Goal: Task Accomplishment & Management: Complete application form

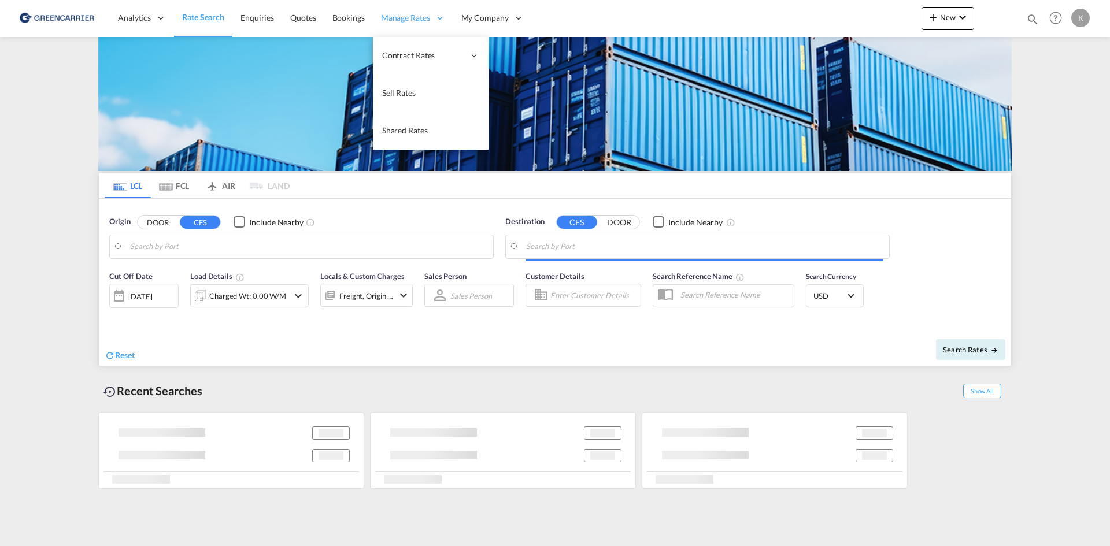
type input "DK-2880, Bagsværd"
type input "Altamira, MXATM"
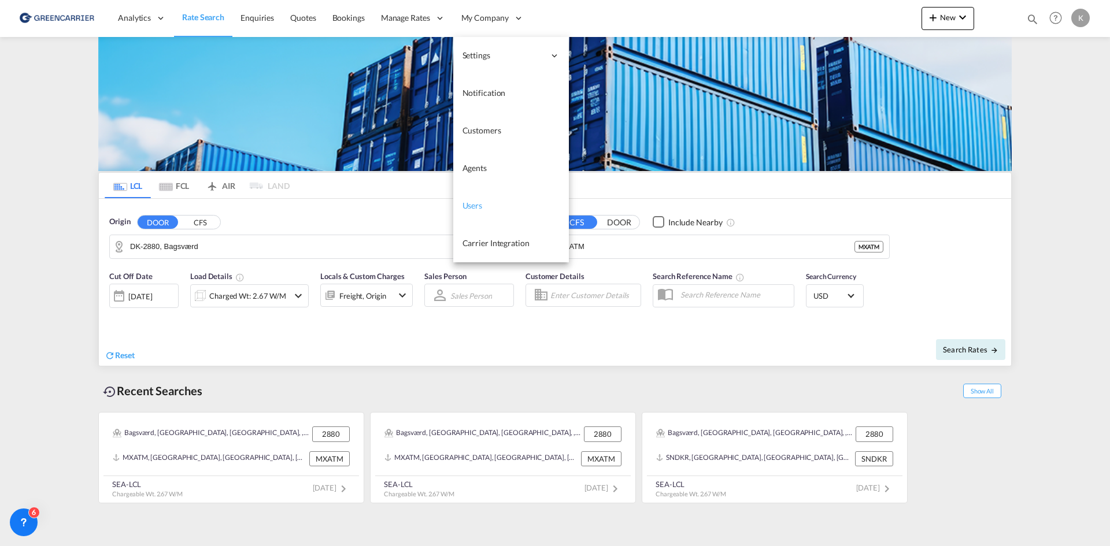
click at [473, 202] on span "Users" at bounding box center [472, 206] width 20 height 10
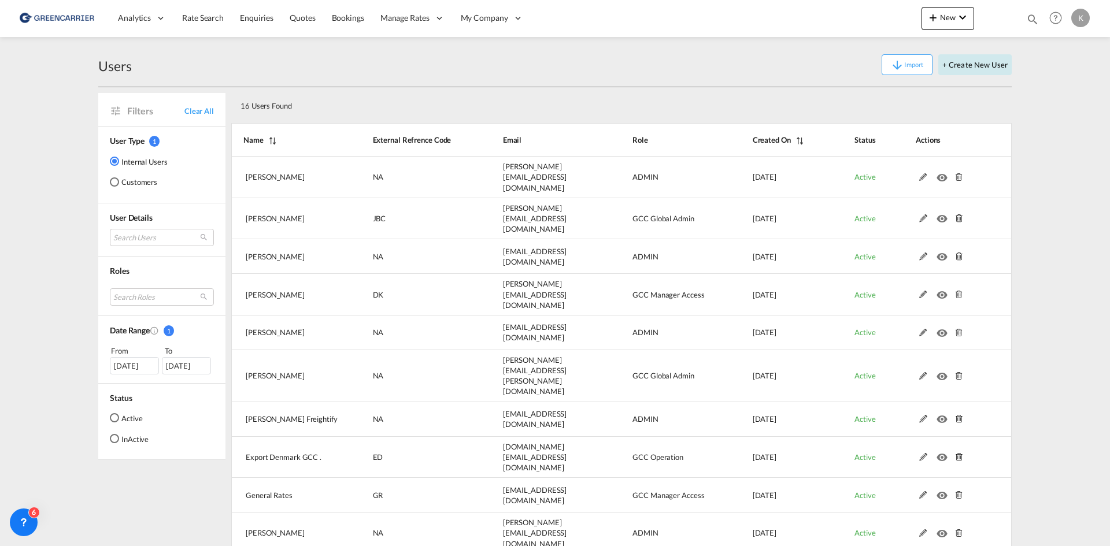
click at [983, 60] on button "+ Create New User" at bounding box center [974, 64] width 73 height 21
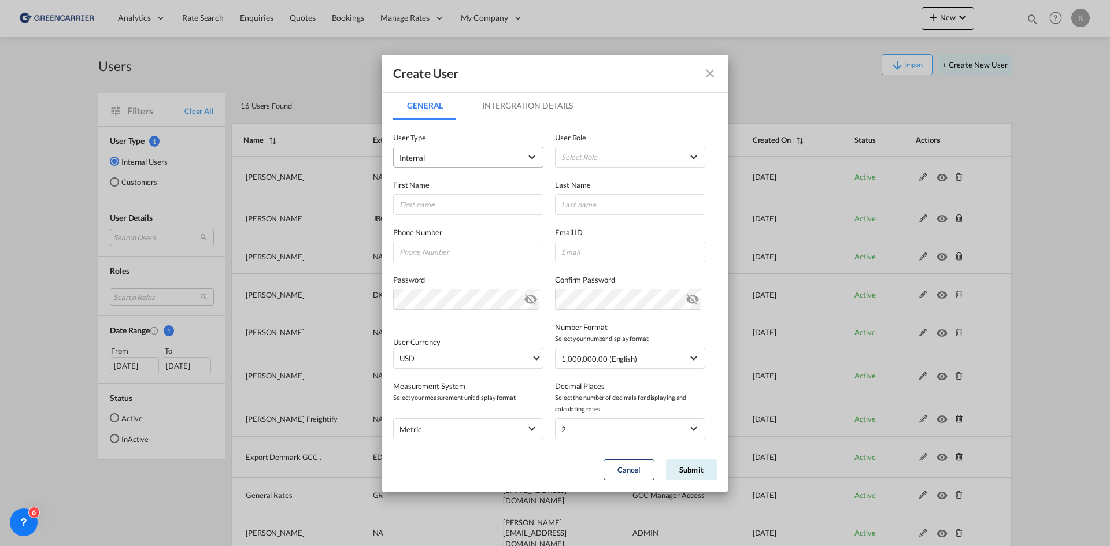
click at [523, 150] on md-select-value "Internal" at bounding box center [468, 157] width 138 height 15
click at [482, 156] on md-option "Internal" at bounding box center [467, 157] width 152 height 28
click at [468, 205] on input "GeneralIntergration Details ..." at bounding box center [468, 204] width 150 height 21
type input "Janni"
type input "[PERSON_NAME]"
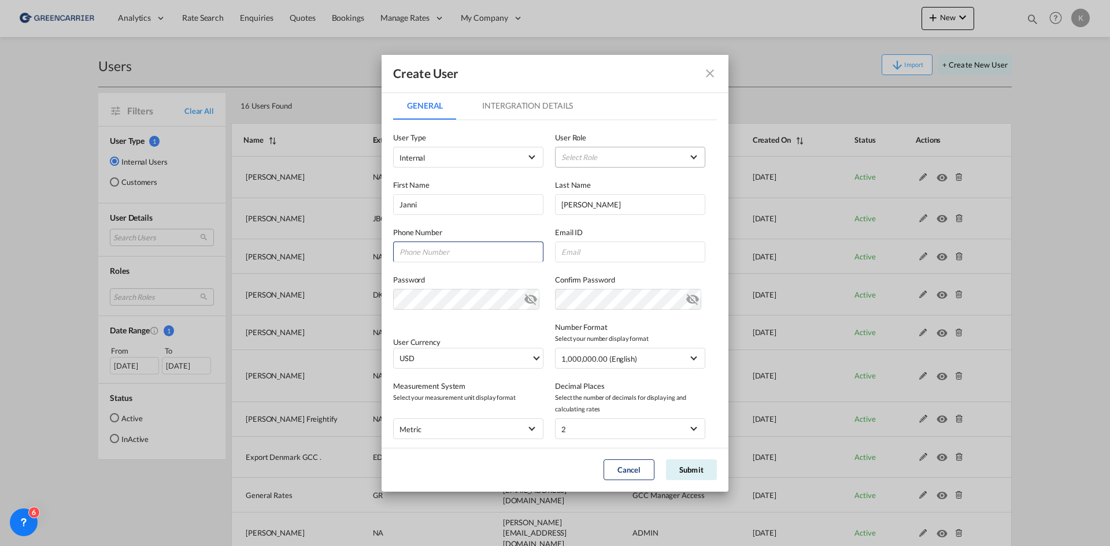
click at [672, 163] on md-select "Select Role ADMIN GLOBAL Essentials Admin GLOBAL Essentials Manager GLOBAL Esse…" at bounding box center [630, 157] width 150 height 21
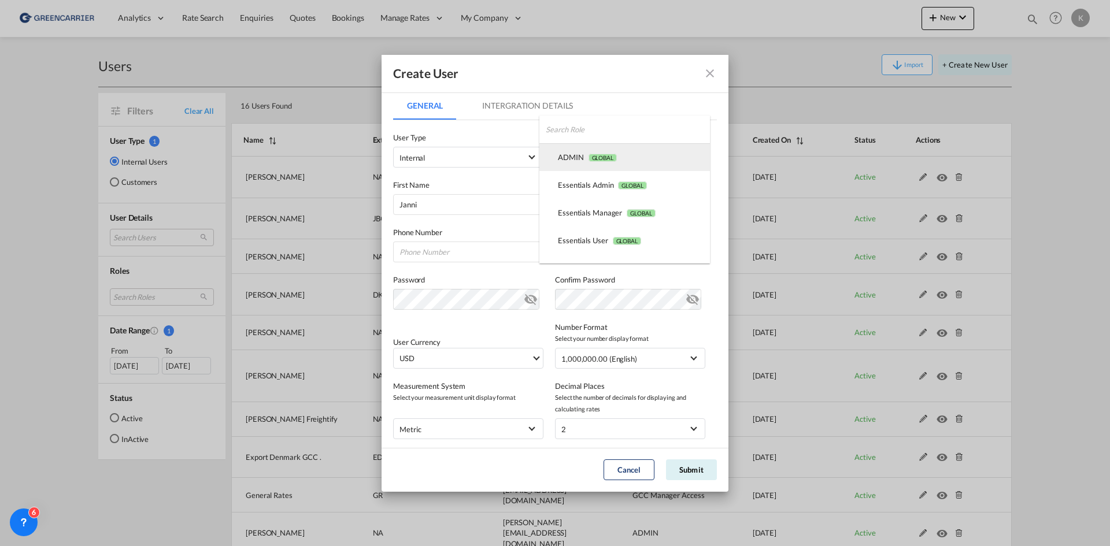
scroll to position [58, 0]
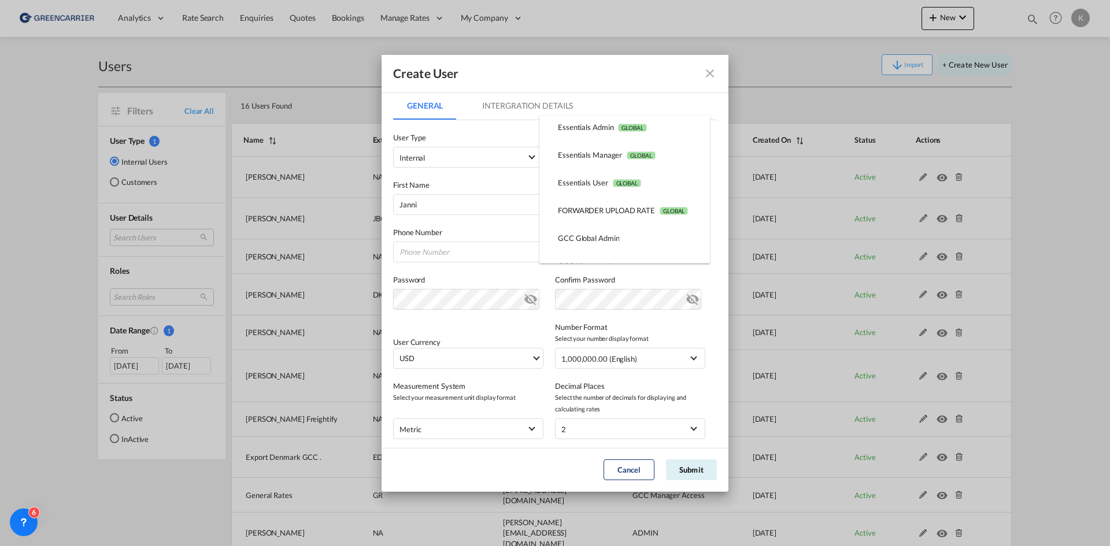
click at [715, 69] on md-backdrop at bounding box center [555, 273] width 1110 height 546
click at [712, 72] on md-icon "icon-close fg-AAA8AD" at bounding box center [710, 73] width 14 height 14
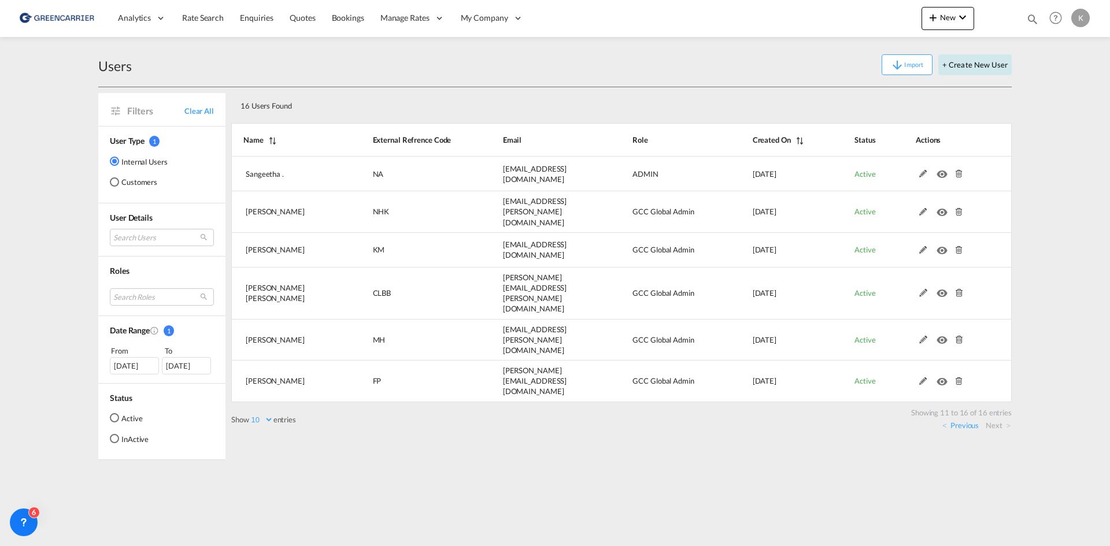
click at [966, 70] on button "+ Create New User" at bounding box center [974, 64] width 73 height 21
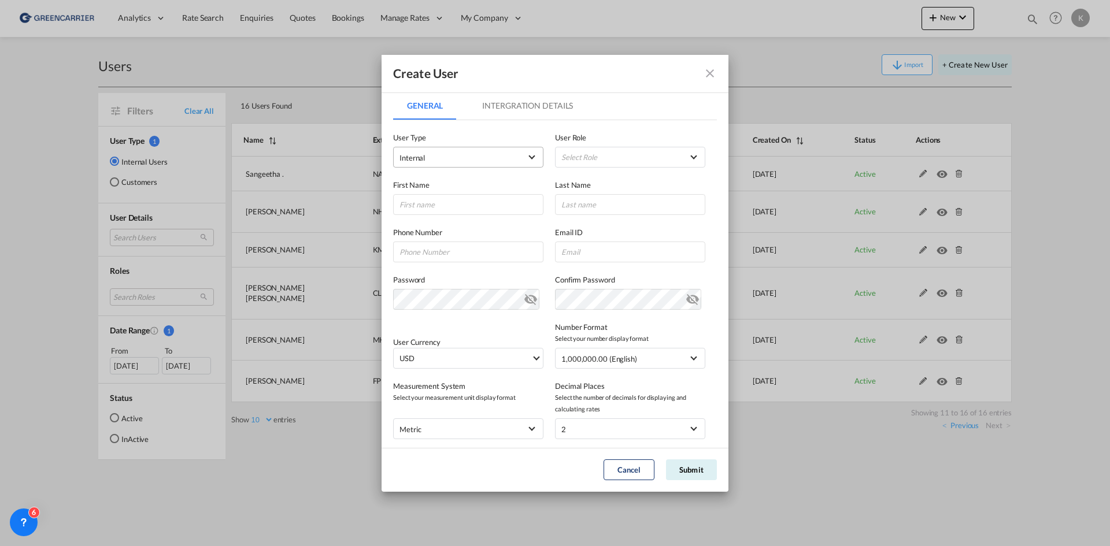
click at [488, 158] on span "Internal" at bounding box center [459, 158] width 121 height 12
click at [467, 160] on md-option "Internal" at bounding box center [467, 157] width 152 height 28
click at [438, 209] on input "GeneralIntergration Details ..." at bounding box center [468, 204] width 150 height 21
type input "Janni"
type input "[PERSON_NAME]"
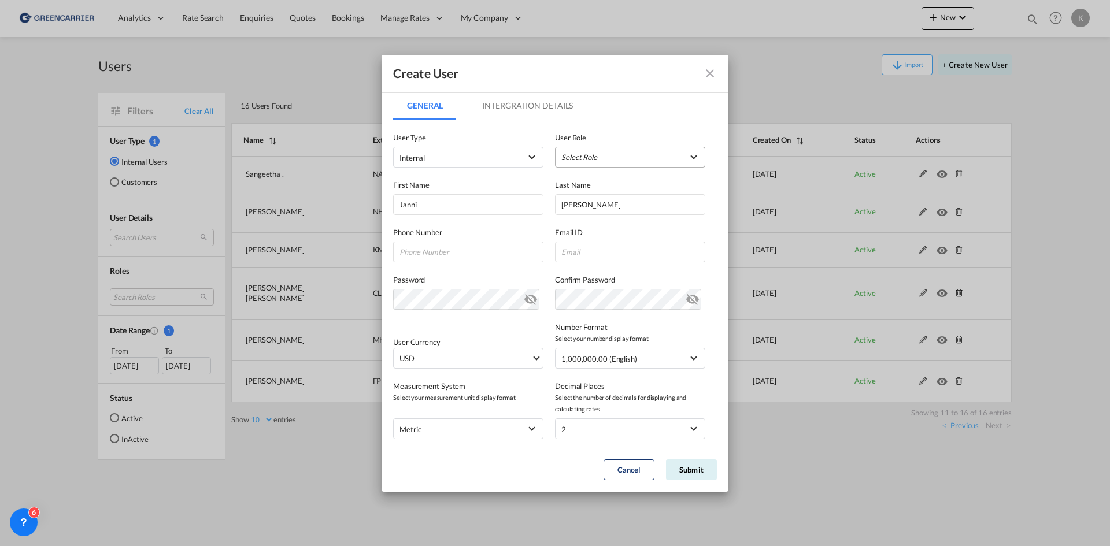
click at [605, 153] on md-select "Select Role ADMIN GLOBAL Essentials Admin GLOBAL Essentials Manager GLOBAL Esse…" at bounding box center [630, 157] width 150 height 21
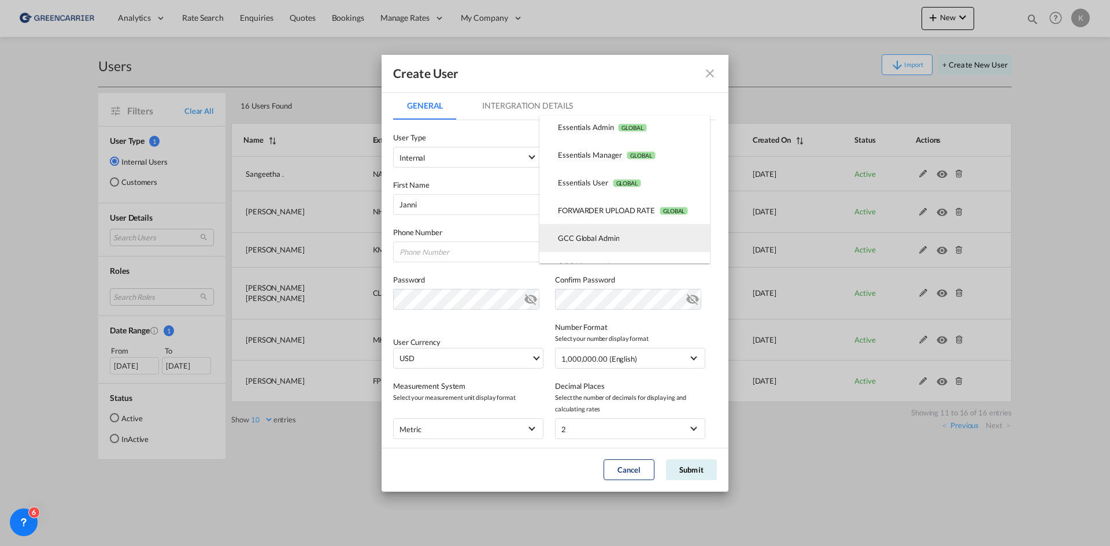
click at [631, 233] on md-option "GCC Global Admin USER_DEFINED" at bounding box center [624, 238] width 171 height 28
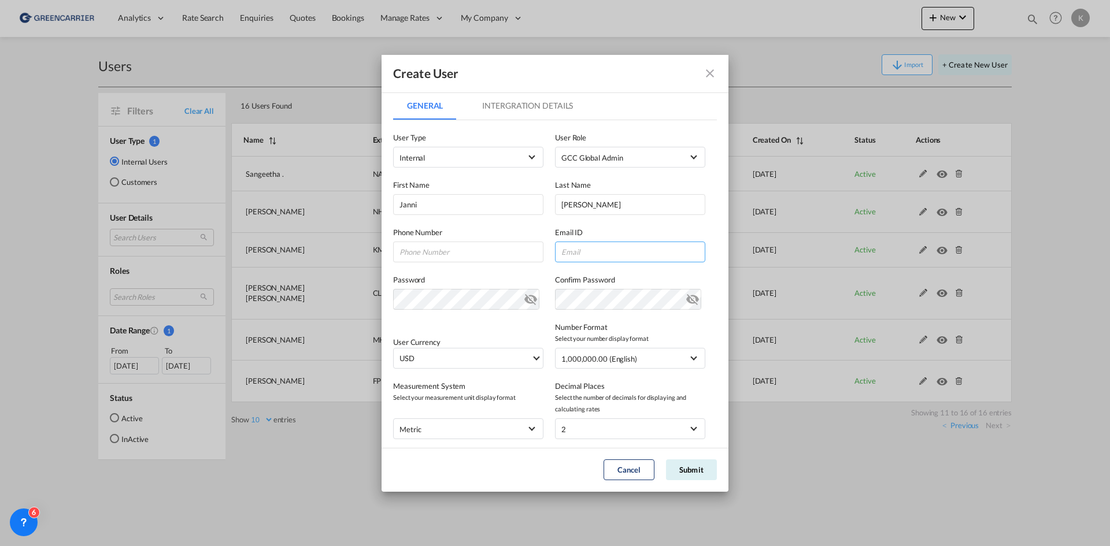
click at [581, 249] on input "GeneralIntergration Details ..." at bounding box center [630, 252] width 150 height 21
paste input "[EMAIL_ADDRESS][PERSON_NAME][DOMAIN_NAME]"
type input "[EMAIL_ADDRESS][PERSON_NAME][DOMAIN_NAME]"
click at [687, 461] on button "Submit" at bounding box center [691, 470] width 51 height 21
